Goal: Task Accomplishment & Management: Use online tool/utility

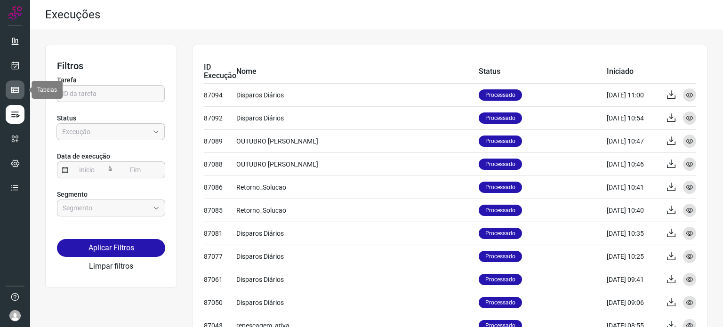
click at [18, 90] on icon at bounding box center [14, 89] width 9 height 9
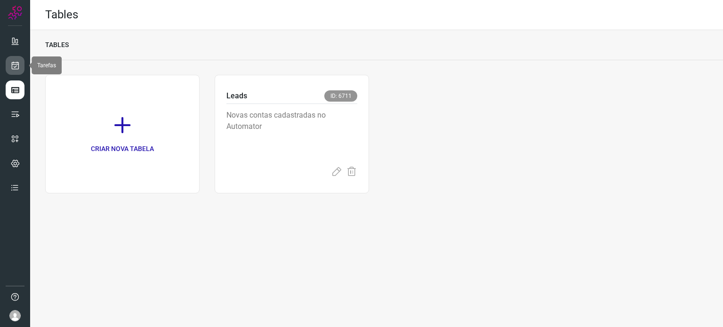
click at [17, 69] on icon at bounding box center [15, 65] width 10 height 9
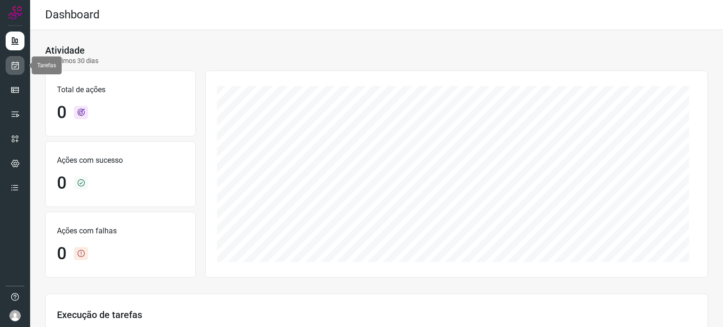
click at [19, 69] on icon at bounding box center [15, 65] width 10 height 9
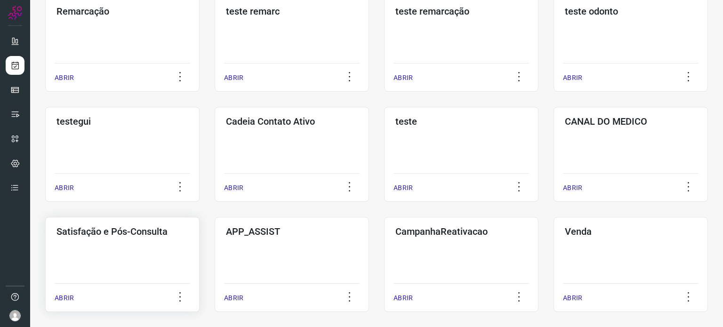
click at [135, 241] on div "Satisfação e Pós-Consulta ABRIR" at bounding box center [122, 264] width 154 height 95
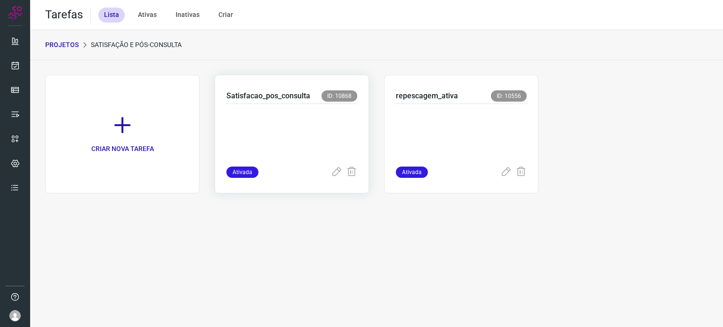
click at [338, 111] on p at bounding box center [292, 133] width 131 height 47
click at [431, 123] on p at bounding box center [461, 133] width 131 height 47
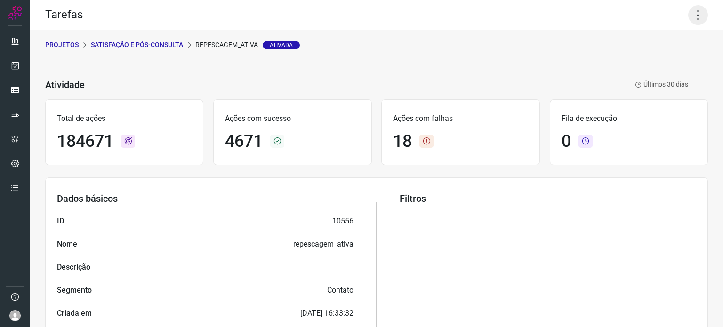
click at [692, 11] on icon at bounding box center [699, 15] width 20 height 20
click at [653, 62] on li "Executar" at bounding box center [658, 61] width 86 height 15
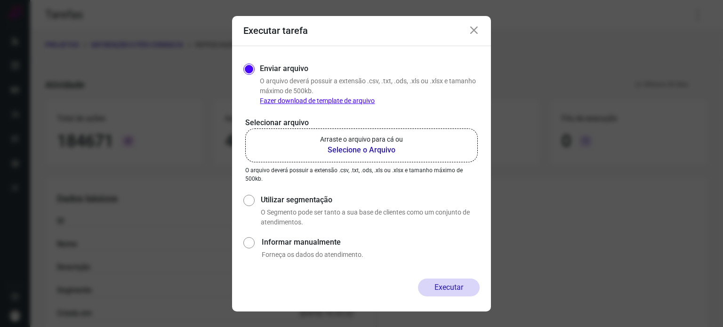
click at [433, 149] on label "Arraste o arquivo para cá ou Selecione o Arquivo" at bounding box center [361, 146] width 233 height 34
click at [0, 0] on input "Arraste o arquivo para cá ou Selecione o Arquivo" at bounding box center [0, 0] width 0 height 0
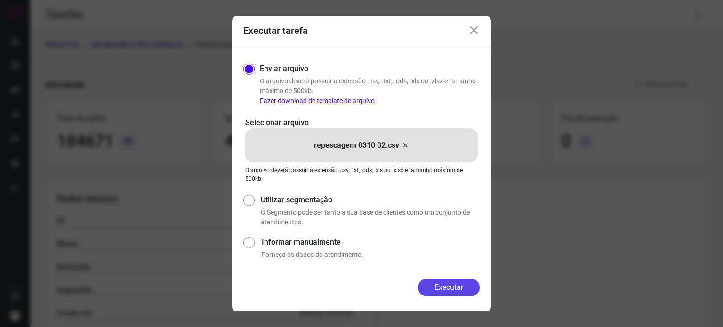
click at [450, 281] on button "Executar" at bounding box center [449, 288] width 62 height 18
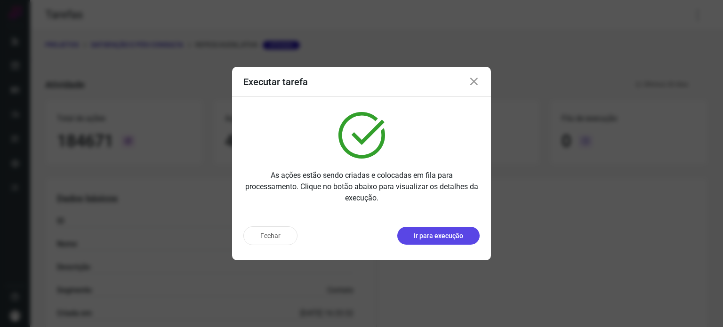
click at [450, 238] on p "Ir para execução" at bounding box center [438, 236] width 49 height 10
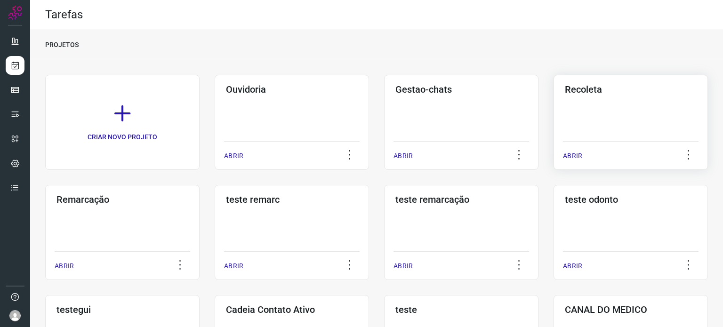
click at [592, 111] on div "Recoleta ABRIR" at bounding box center [631, 122] width 154 height 95
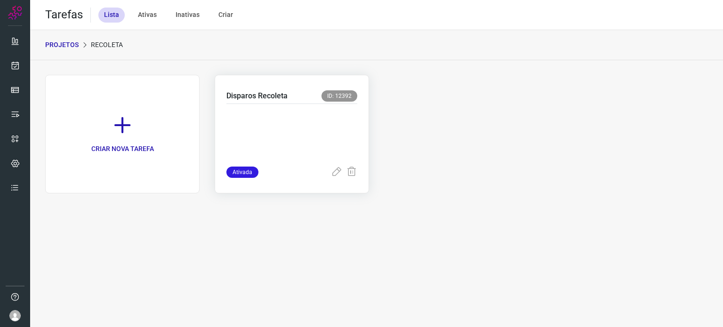
click at [285, 126] on p at bounding box center [292, 133] width 131 height 47
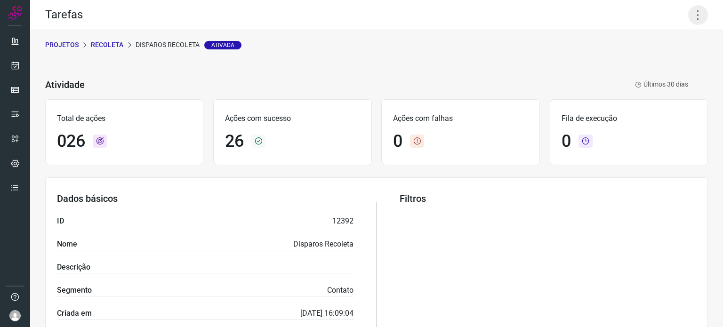
click at [689, 16] on icon at bounding box center [699, 15] width 20 height 20
click at [648, 66] on li "Executar" at bounding box center [658, 61] width 86 height 15
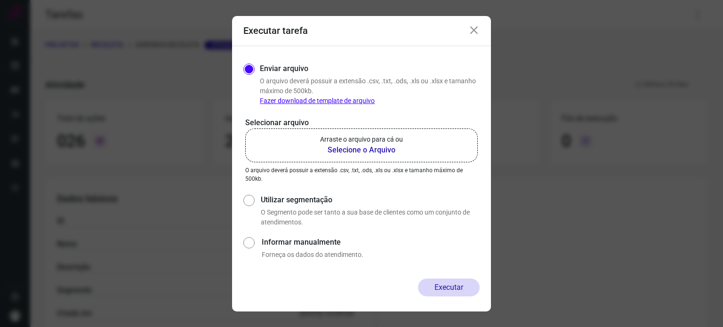
click at [380, 145] on b "Selecione o Arquivo" at bounding box center [361, 150] width 83 height 11
click at [0, 0] on input "Arraste o arquivo para cá ou Selecione o Arquivo" at bounding box center [0, 0] width 0 height 0
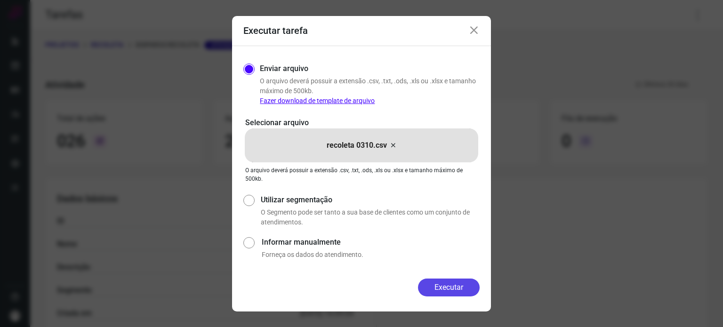
click at [442, 289] on button "Executar" at bounding box center [449, 288] width 62 height 18
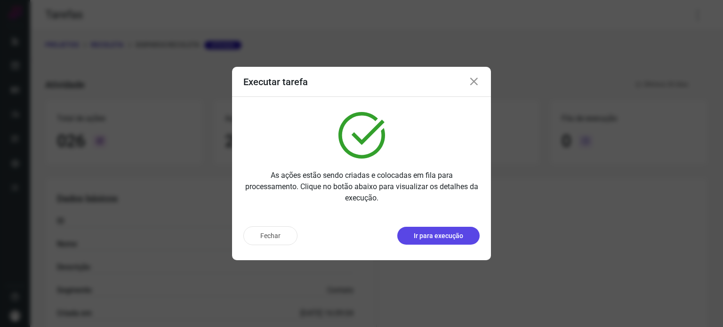
click at [452, 233] on p "Ir para execução" at bounding box center [438, 236] width 49 height 10
